Goal: Obtain resource: Download file/media

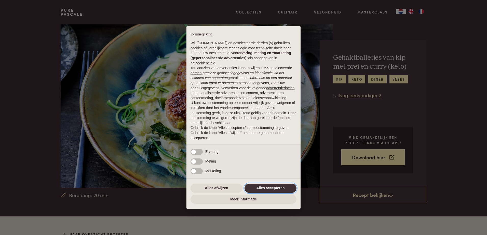
drag, startPoint x: 278, startPoint y: 188, endPoint x: 283, endPoint y: 184, distance: 6.5
click at [278, 188] on button "Alles accepteren" at bounding box center [270, 188] width 52 height 9
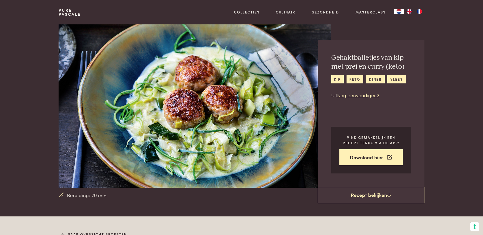
click at [423, 32] on div "Gehaktballetjes van kip met prei en curry (keto) kip keto diner vlees Uit Nog e…" at bounding box center [381, 105] width 85 height 163
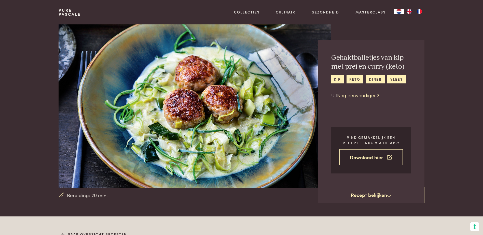
click at [379, 160] on link "Download hier" at bounding box center [370, 157] width 63 height 16
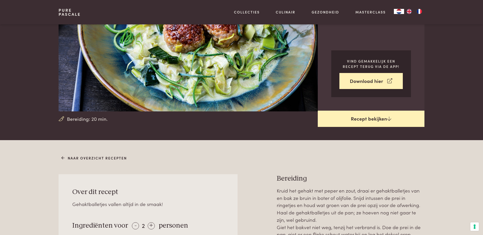
click at [368, 112] on link "Recept bekijken" at bounding box center [371, 119] width 107 height 16
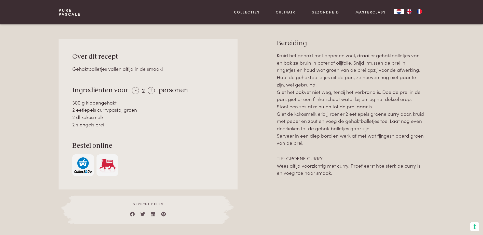
scroll to position [166, 0]
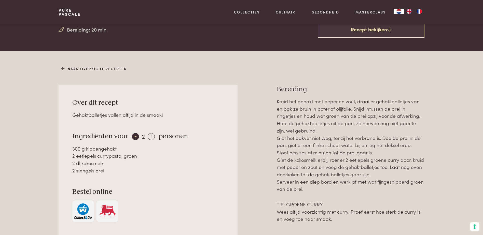
click at [133, 139] on div "-" at bounding box center [135, 136] width 7 height 7
click at [156, 139] on div "- 1 + persoon" at bounding box center [156, 136] width 54 height 9
click at [147, 136] on div "+" at bounding box center [150, 136] width 7 height 7
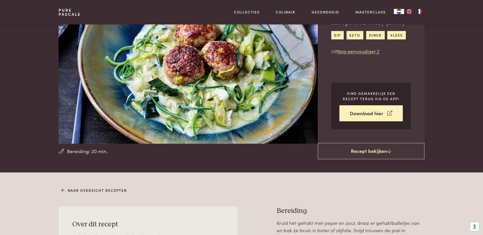
scroll to position [13, 0]
